Goal: Ask a question: Seek information or help from site administrators or community

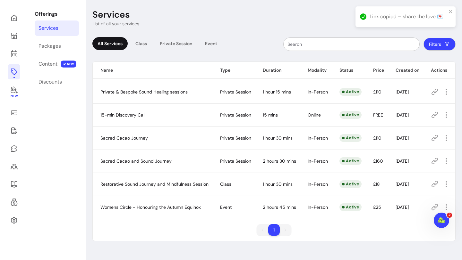
scroll to position [1, 0]
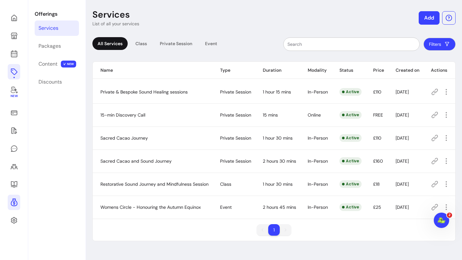
click at [14, 205] on icon at bounding box center [14, 203] width 7 height 8
click at [39, 56] on div "Offerings Services Packages Content NEW Discounts" at bounding box center [56, 130] width 57 height 260
click at [435, 186] on icon at bounding box center [435, 185] width 8 height 8
click at [15, 183] on icon at bounding box center [14, 185] width 8 height 8
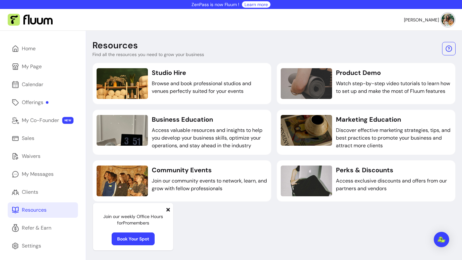
click at [166, 213] on span at bounding box center [167, 210] width 5 height 8
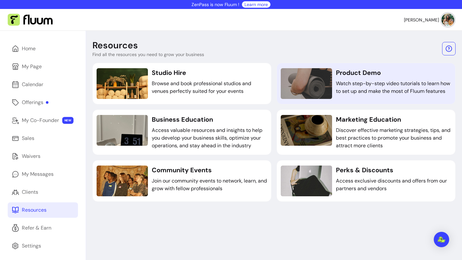
click at [365, 88] on p "Watch step-by-step video tutorials to learn how to set up and make the most of …" at bounding box center [393, 87] width 115 height 15
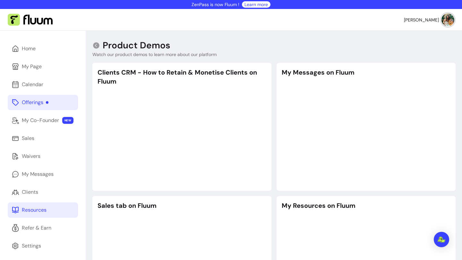
click at [37, 103] on div "Offerings" at bounding box center [35, 103] width 27 height 8
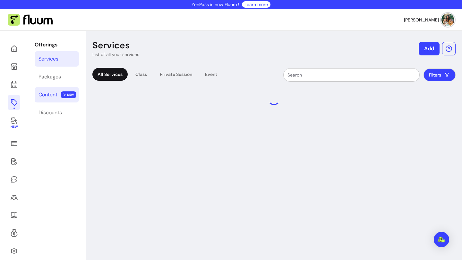
click at [51, 97] on div "Content" at bounding box center [47, 95] width 19 height 8
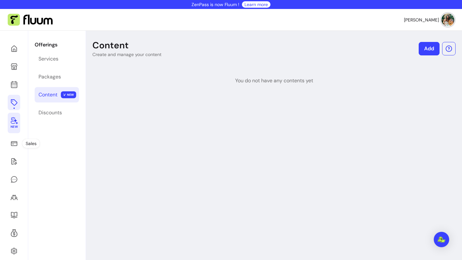
click at [13, 125] on span "New" at bounding box center [13, 127] width 7 height 4
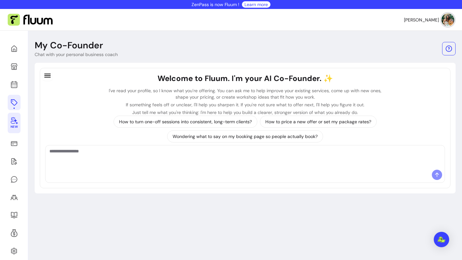
click at [141, 156] on textarea "Ask me anything..." at bounding box center [244, 157] width 391 height 19
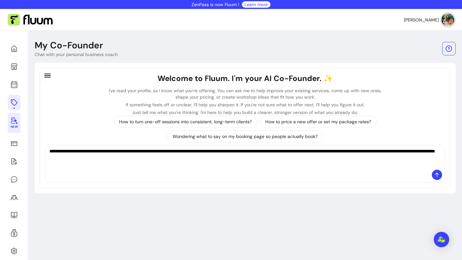
type textarea "**********"
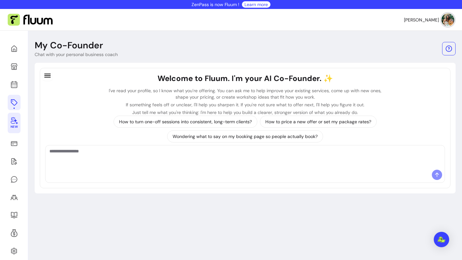
click at [90, 155] on textarea "Ask me anything..." at bounding box center [244, 157] width 391 height 19
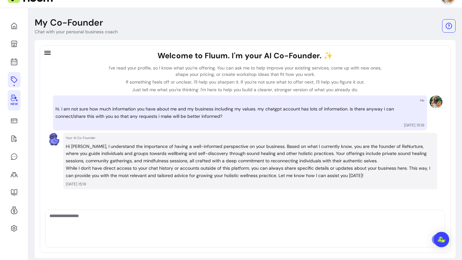
scroll to position [23, 0]
type textarea "*"
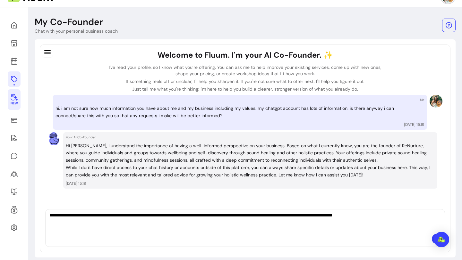
click at [370, 217] on textarea "**********" at bounding box center [244, 221] width 391 height 19
click at [416, 214] on textarea "**********" at bounding box center [244, 221] width 391 height 19
type textarea "**********"
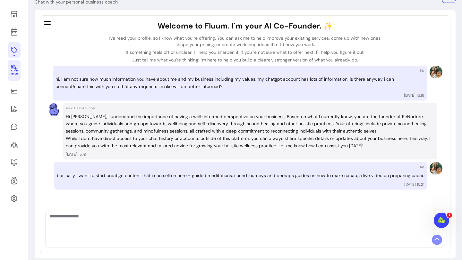
scroll to position [60, 0]
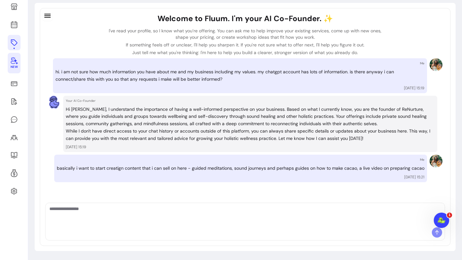
click at [98, 214] on textarea "Ask me anything..." at bounding box center [244, 215] width 391 height 19
click at [106, 191] on div "Welcome to Fluum. I'm your AI Co-Founder. ✨ I've read your profile, so I know w…" at bounding box center [245, 107] width 394 height 189
click at [126, 217] on textarea "Ask me anything..." at bounding box center [244, 215] width 391 height 19
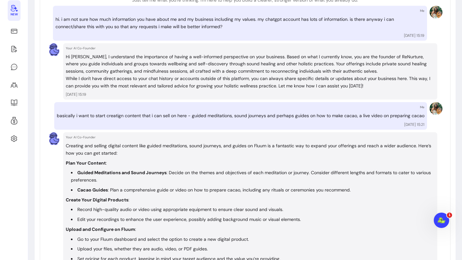
scroll to position [114, 0]
